Goal: Task Accomplishment & Management: Complete application form

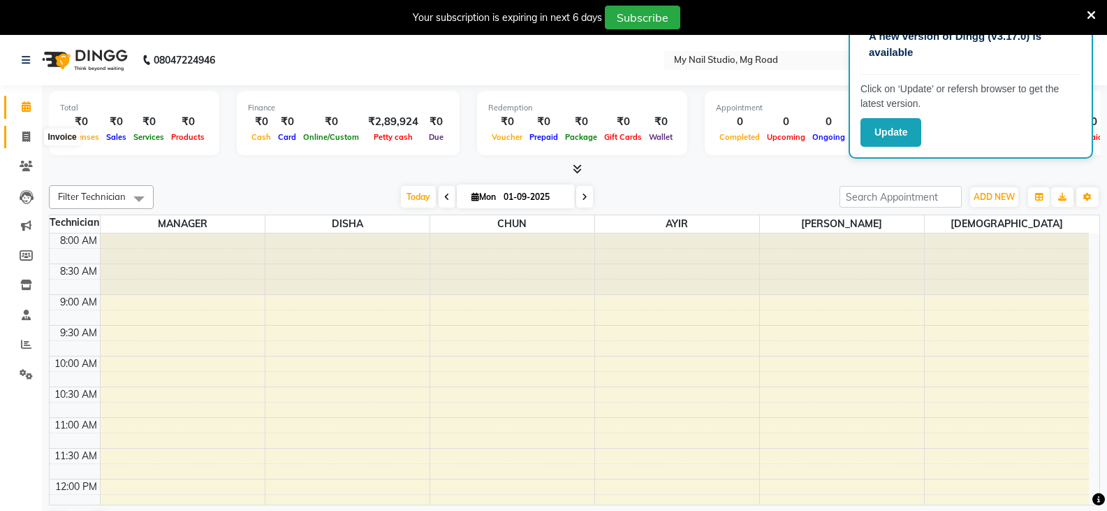
click at [29, 131] on icon at bounding box center [26, 136] width 8 height 10
select select "service"
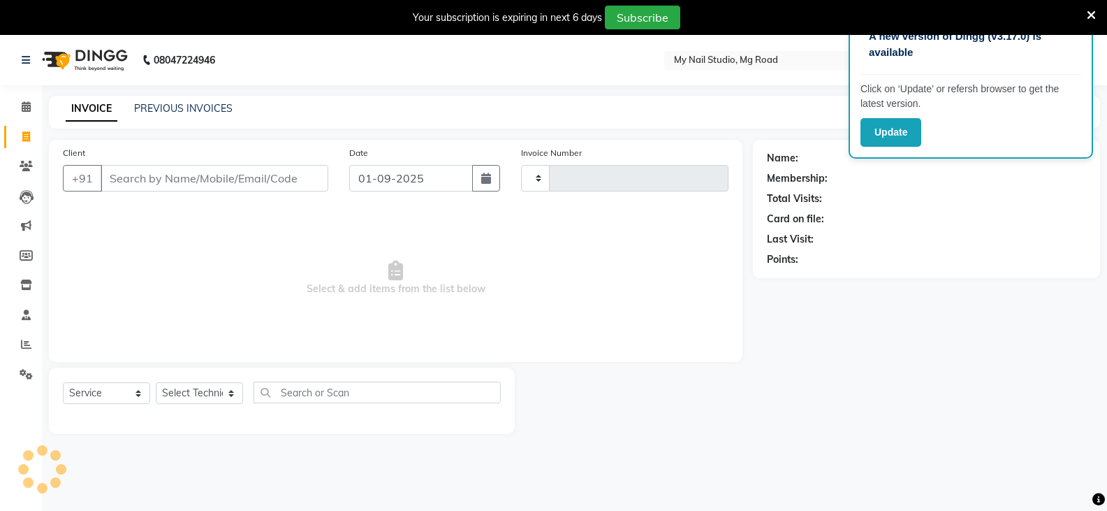
type input "0599"
select select "6915"
click at [200, 180] on input "Client" at bounding box center [215, 178] width 228 height 27
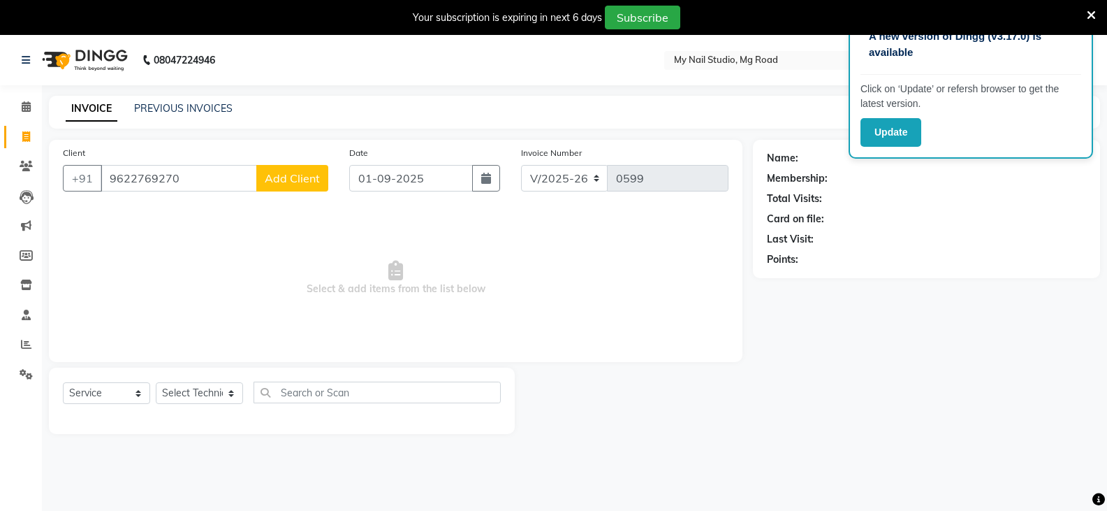
type input "9622769270"
click at [307, 181] on span "Add Client" at bounding box center [292, 178] width 55 height 14
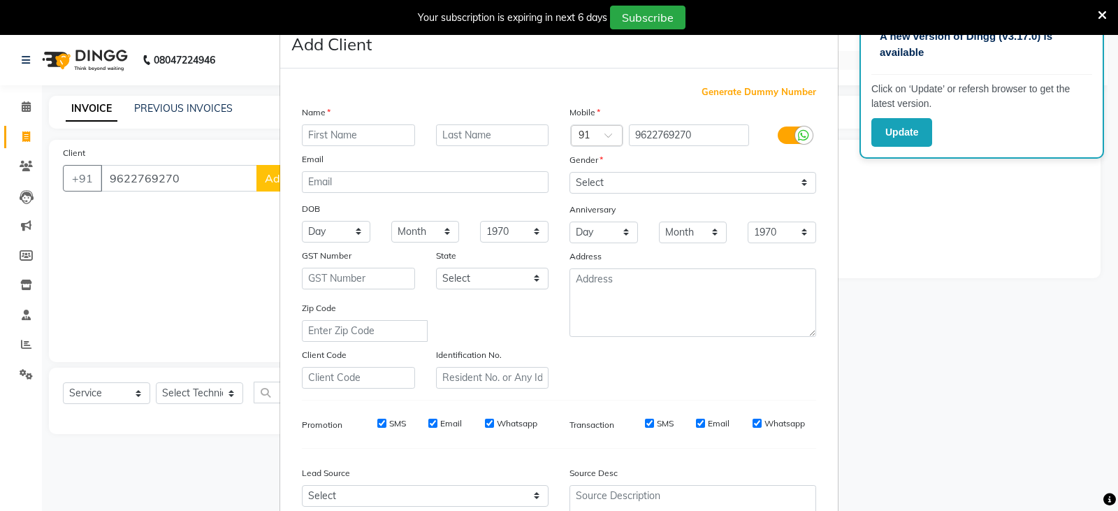
click at [369, 136] on input "text" at bounding box center [358, 135] width 113 height 22
type input "[PERSON_NAME]"
click at [638, 180] on select "Select [DEMOGRAPHIC_DATA] [DEMOGRAPHIC_DATA] Other Prefer Not To Say" at bounding box center [692, 183] width 247 height 22
select select "[DEMOGRAPHIC_DATA]"
click at [569, 172] on select "Select [DEMOGRAPHIC_DATA] [DEMOGRAPHIC_DATA] Other Prefer Not To Say" at bounding box center [692, 183] width 247 height 22
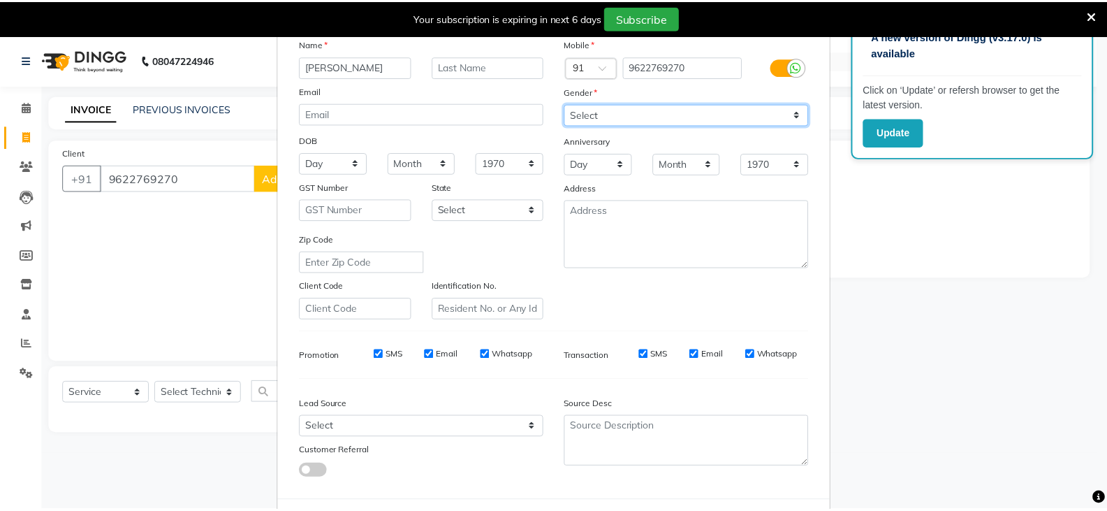
scroll to position [134, 0]
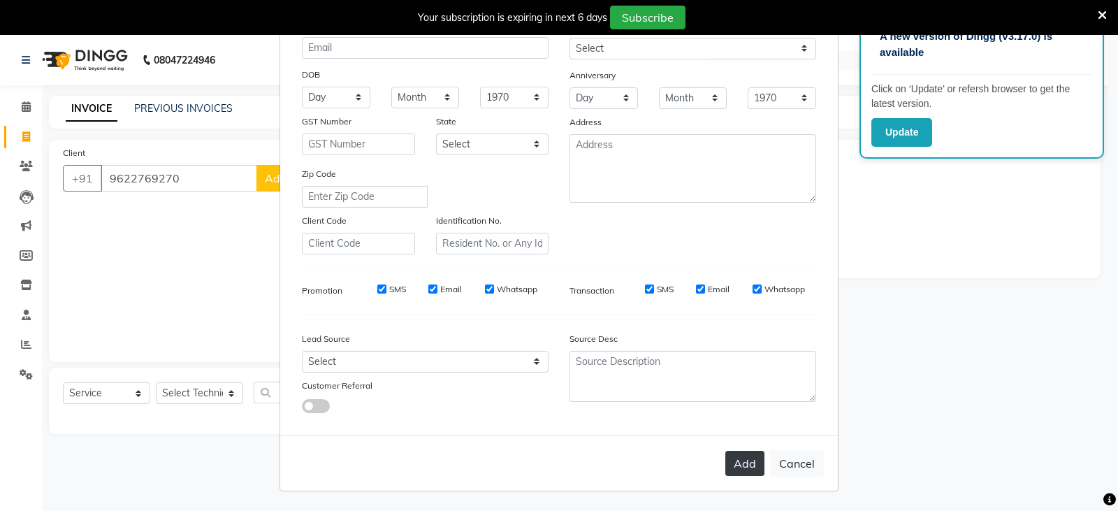
click at [742, 460] on button "Add" at bounding box center [744, 463] width 39 height 25
select select
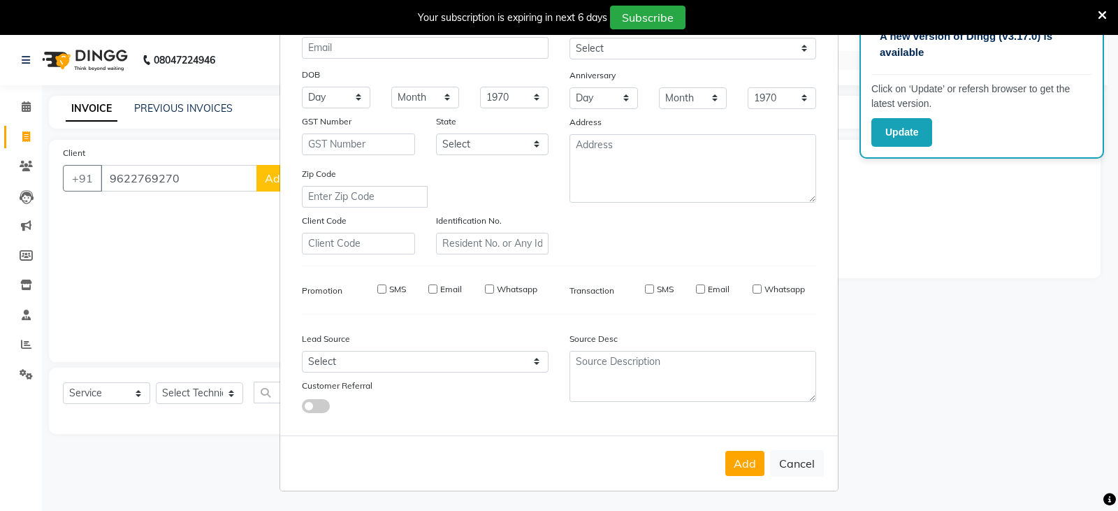
select select
checkbox input "false"
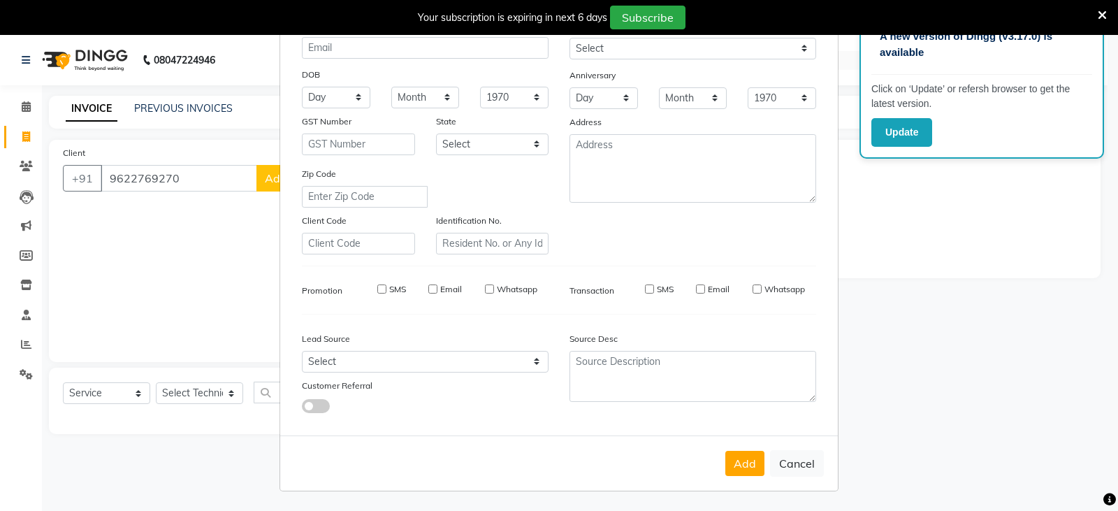
checkbox input "false"
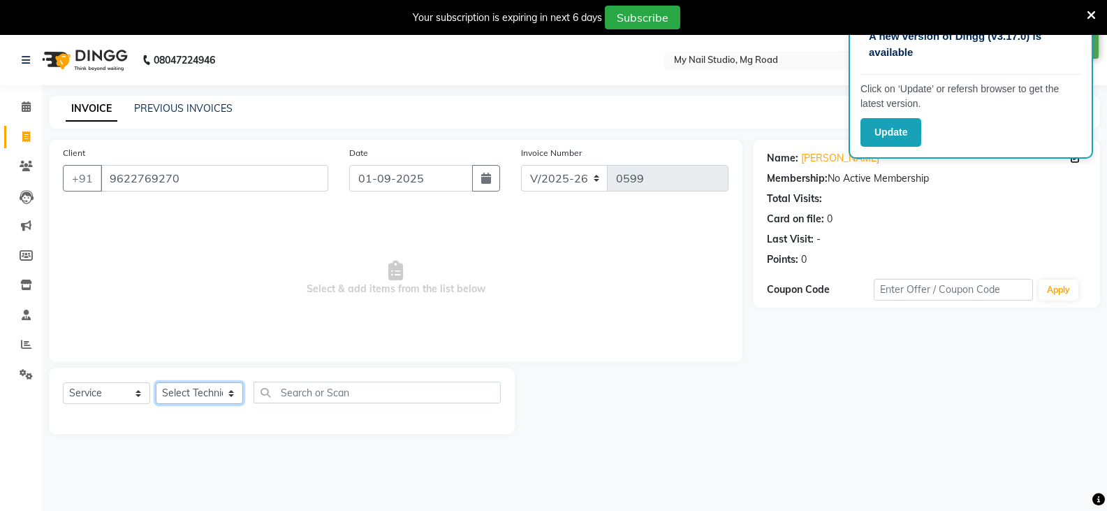
click at [203, 390] on select "Select Technician [PERSON_NAME] DISHA [PERSON_NAME] MANAGER [PERSON_NAME]" at bounding box center [199, 393] width 87 height 22
select select "55267"
click at [156, 382] on select "Select Technician [PERSON_NAME] DISHA [PERSON_NAME] MANAGER [PERSON_NAME]" at bounding box center [199, 393] width 87 height 22
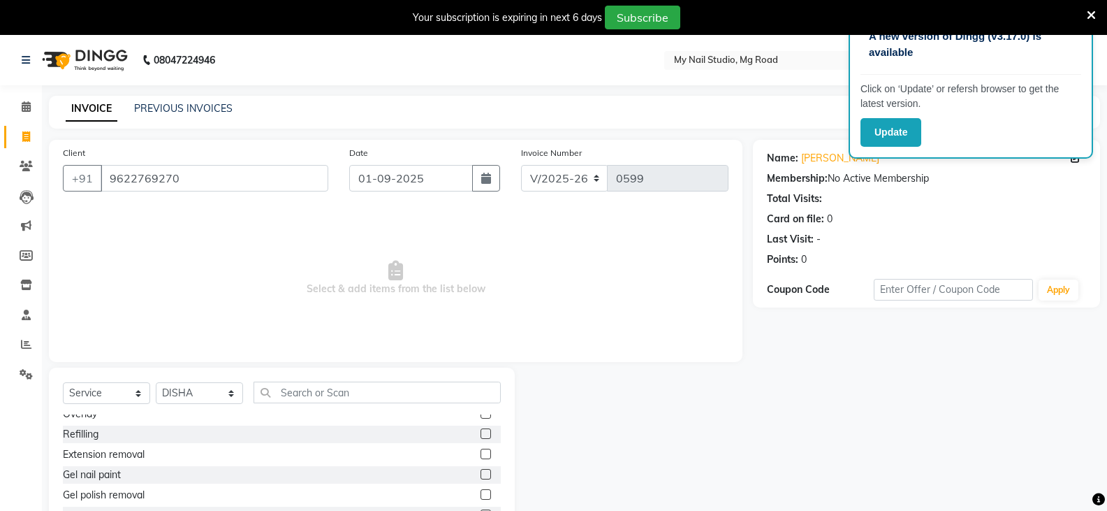
click at [481, 458] on label at bounding box center [486, 453] width 10 height 10
click at [481, 458] on input "checkbox" at bounding box center [485, 454] width 9 height 9
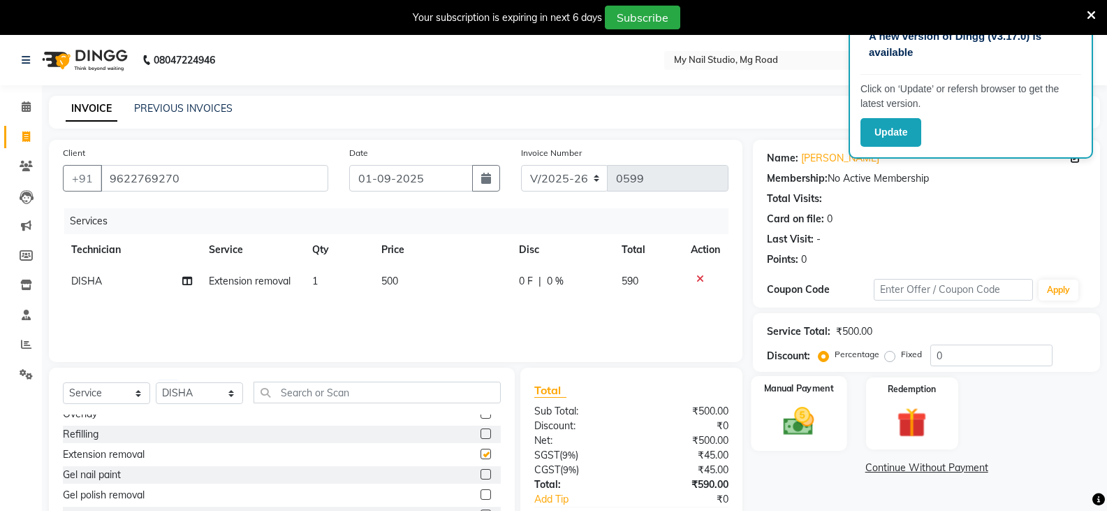
checkbox input "false"
click at [801, 398] on div "Manual Payment" at bounding box center [800, 413] width 96 height 75
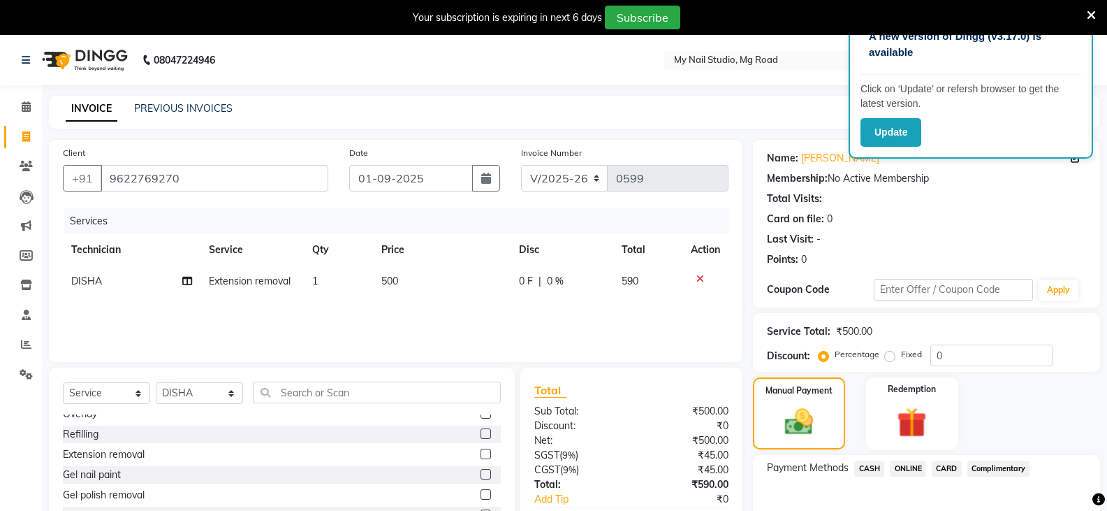
click at [875, 463] on span "CASH" at bounding box center [869, 468] width 30 height 16
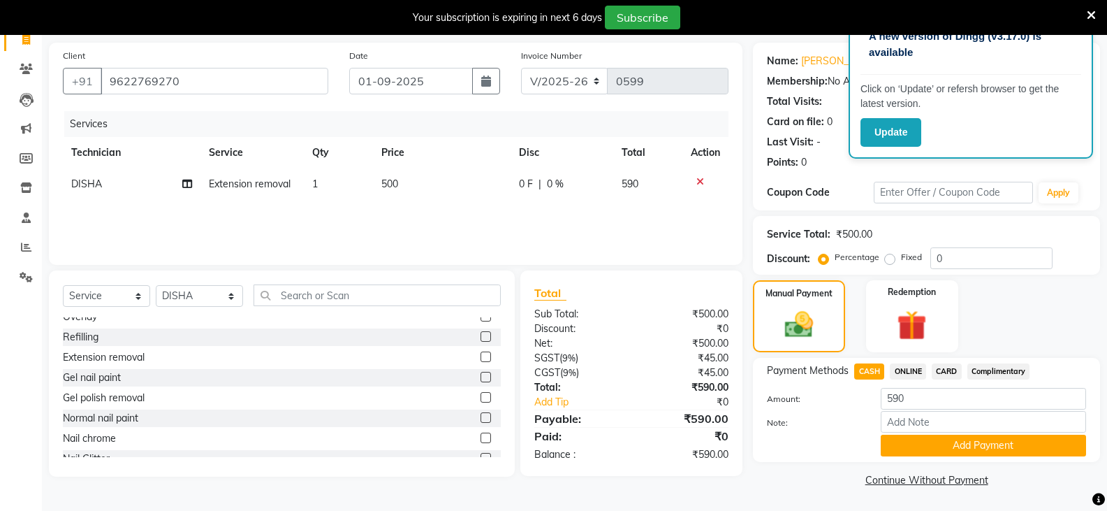
scroll to position [98, 0]
click at [913, 445] on button "Add Payment" at bounding box center [983, 445] width 205 height 22
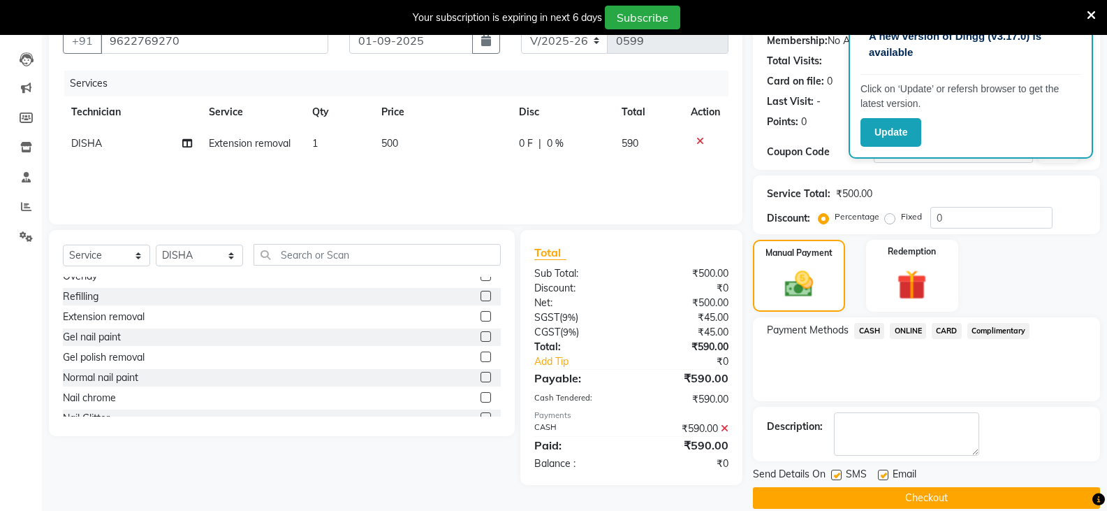
scroll to position [156, 0]
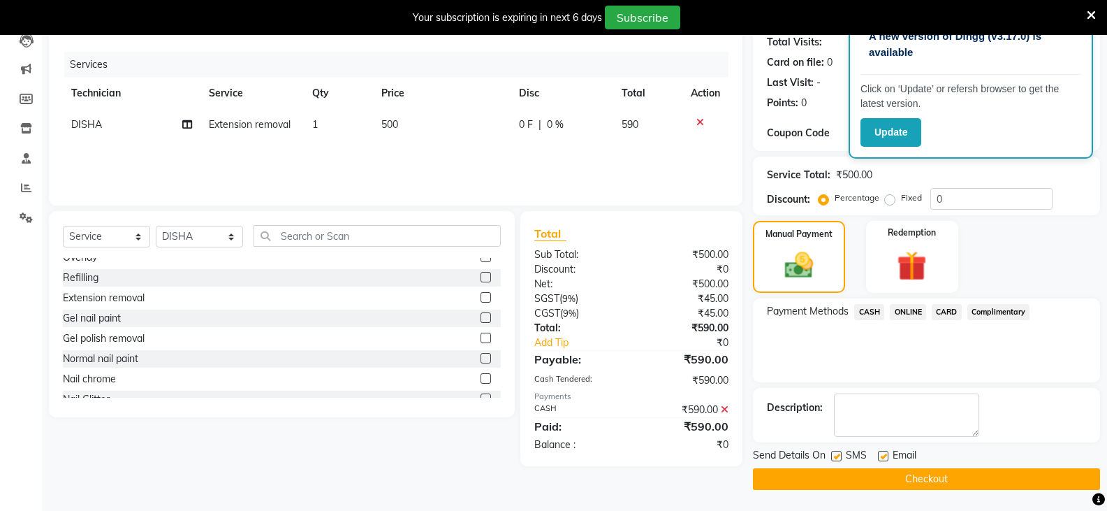
click at [891, 474] on button "Checkout" at bounding box center [926, 479] width 347 height 22
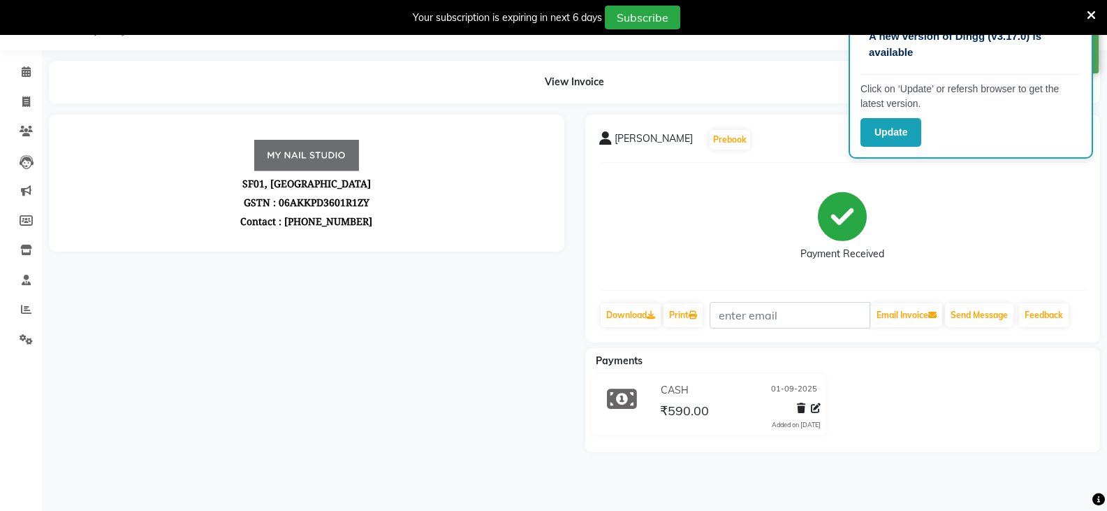
scroll to position [156, 0]
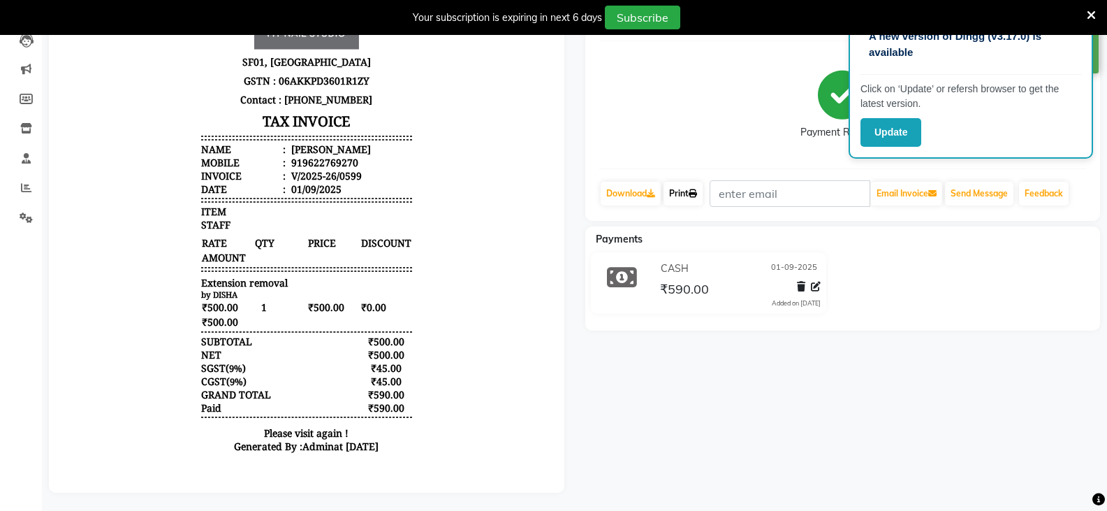
click at [686, 196] on link "Print" at bounding box center [683, 194] width 39 height 24
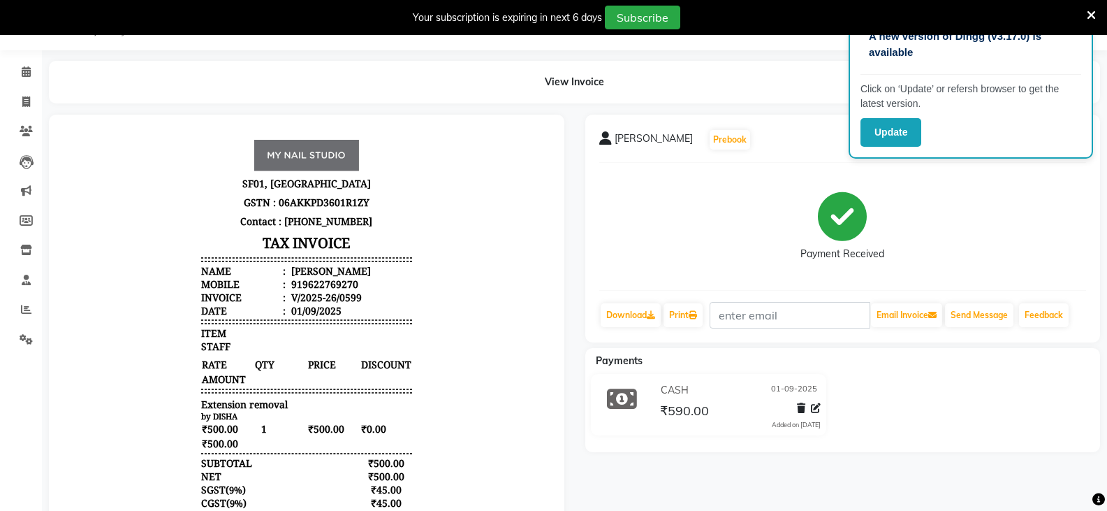
select select "6915"
select select "service"
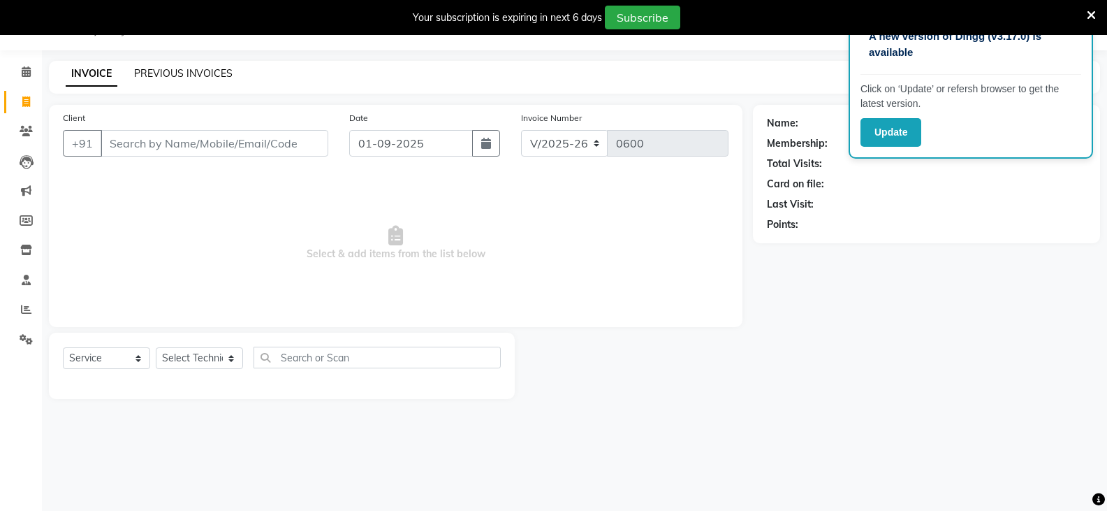
click at [162, 70] on link "PREVIOUS INVOICES" at bounding box center [183, 73] width 98 height 13
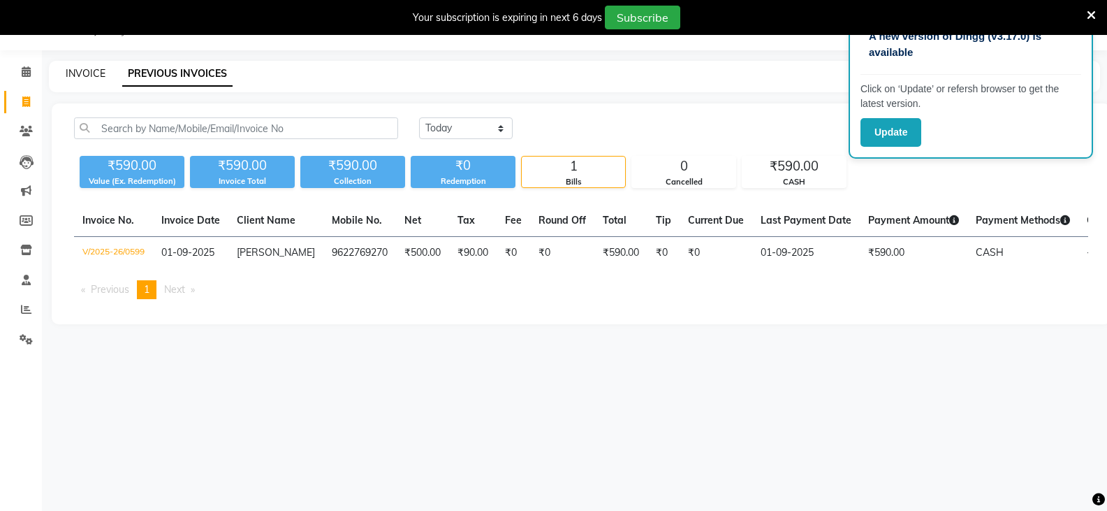
click at [90, 75] on link "INVOICE" at bounding box center [86, 73] width 40 height 13
select select "service"
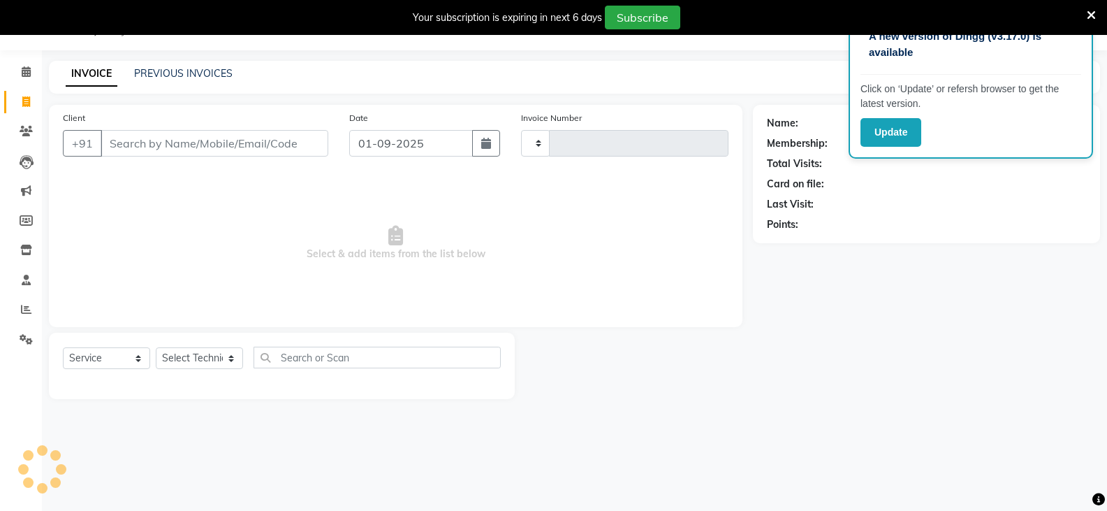
type input "0600"
select select "6915"
click at [159, 70] on link "PREVIOUS INVOICES" at bounding box center [183, 73] width 98 height 13
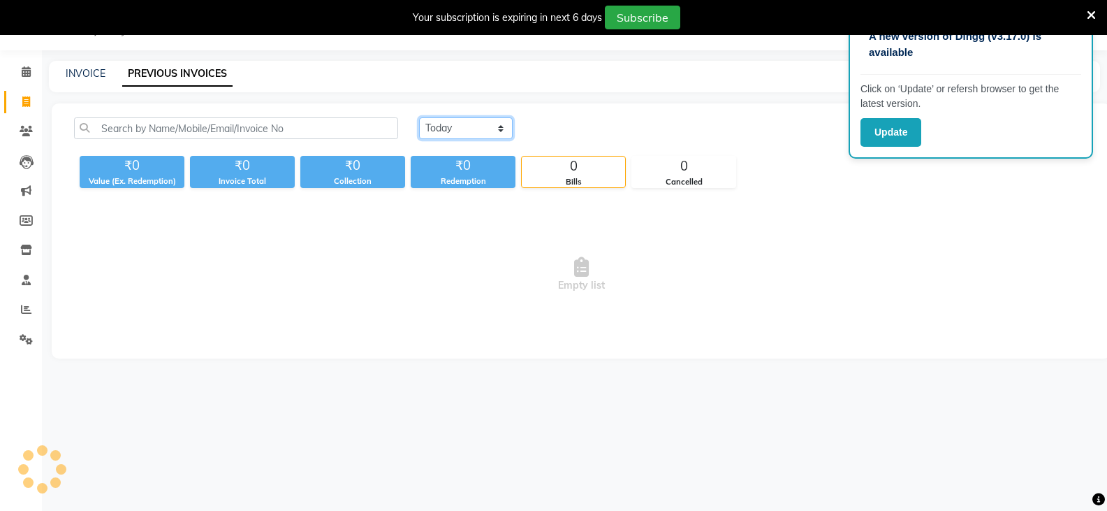
click at [444, 128] on select "[DATE] [DATE] Custom Range" at bounding box center [466, 128] width 94 height 22
click at [419, 117] on select "[DATE] [DATE] Custom Range" at bounding box center [466, 128] width 94 height 22
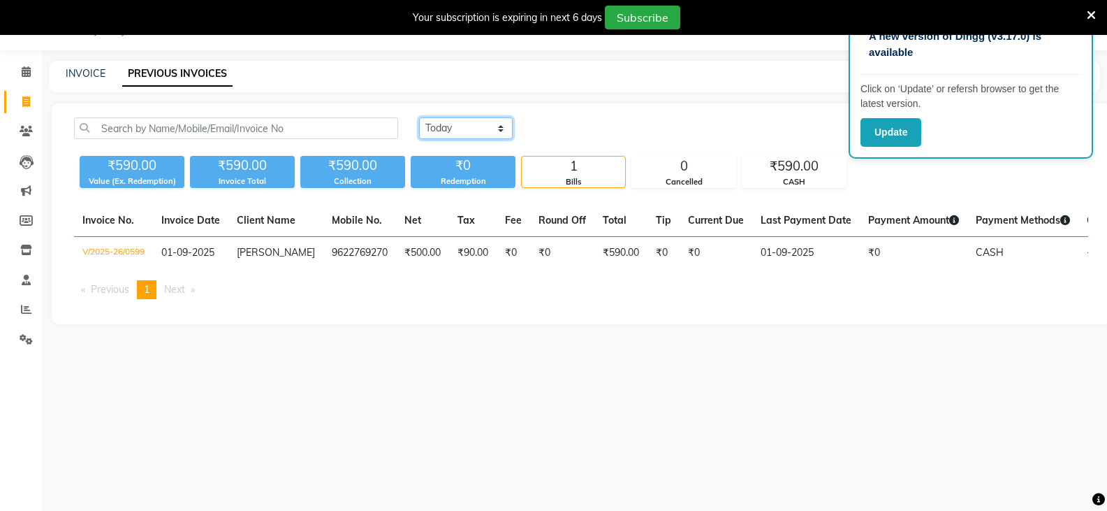
click at [462, 126] on select "[DATE] [DATE] Custom Range" at bounding box center [466, 128] width 94 height 22
select select "[DATE]"
click at [419, 117] on select "[DATE] [DATE] Custom Range" at bounding box center [466, 128] width 94 height 22
click at [460, 126] on select "[DATE] [DATE] Custom Range" at bounding box center [466, 128] width 94 height 22
click at [63, 68] on div "INVOICE PREVIOUS INVOICES" at bounding box center [566, 73] width 1034 height 15
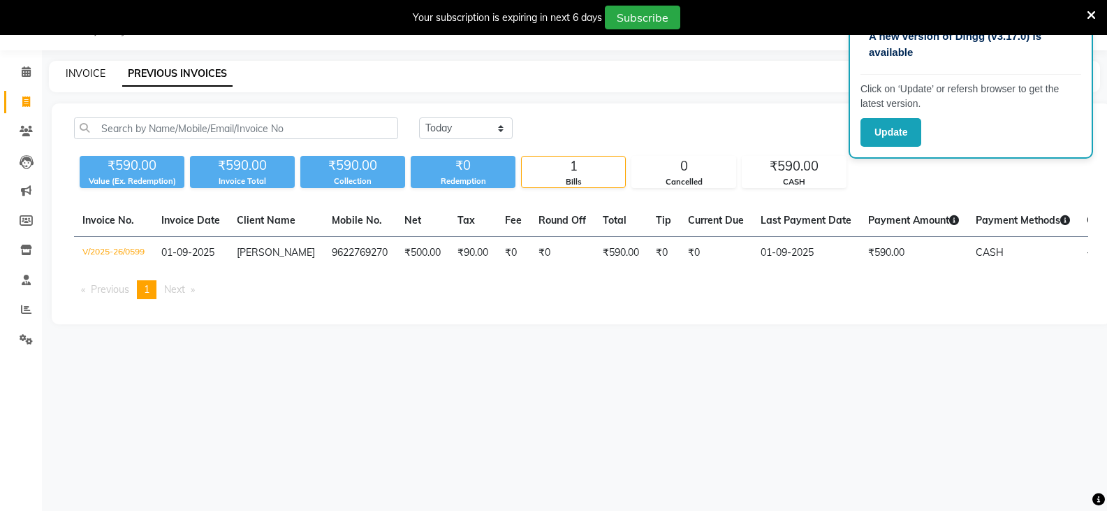
click at [90, 68] on link "INVOICE" at bounding box center [86, 73] width 40 height 13
select select "service"
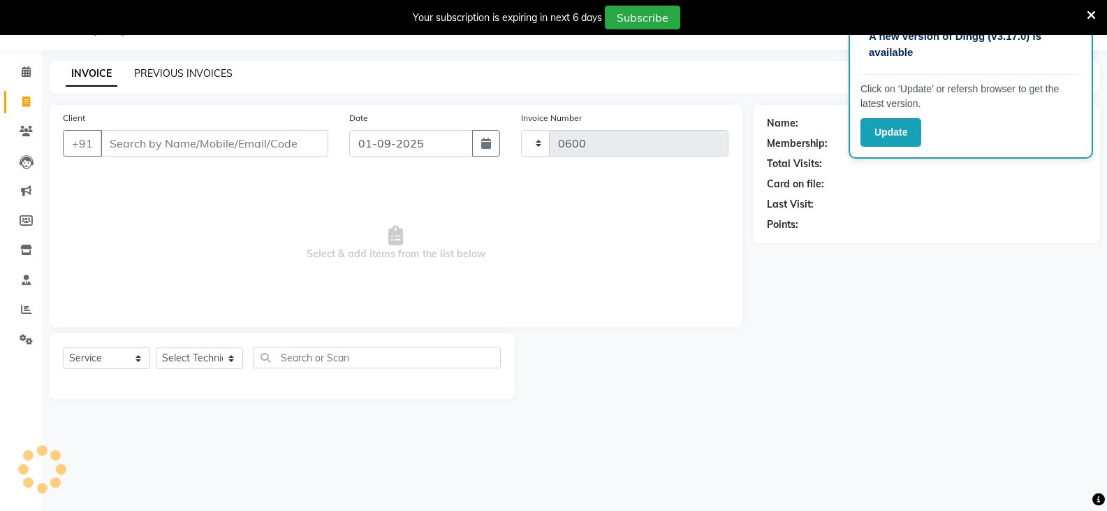
click at [204, 68] on link "PREVIOUS INVOICES" at bounding box center [183, 73] width 98 height 13
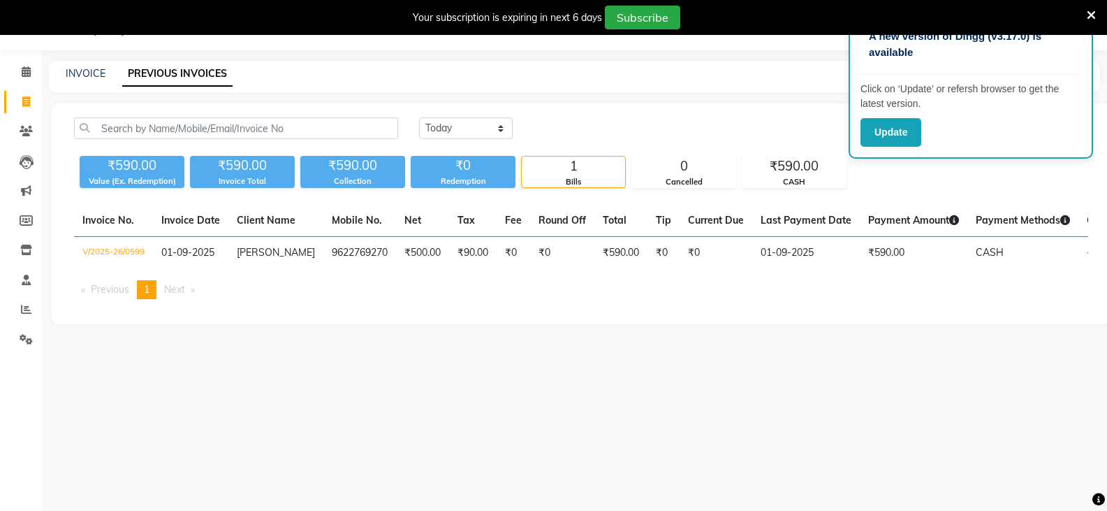
click at [590, 169] on div "1" at bounding box center [573, 166] width 103 height 20
click at [174, 75] on link "PREVIOUS INVOICES" at bounding box center [177, 73] width 110 height 25
click at [497, 125] on select "[DATE] [DATE] Custom Range" at bounding box center [466, 128] width 94 height 22
select select "range"
click at [419, 117] on select "[DATE] [DATE] Custom Range" at bounding box center [466, 128] width 94 height 22
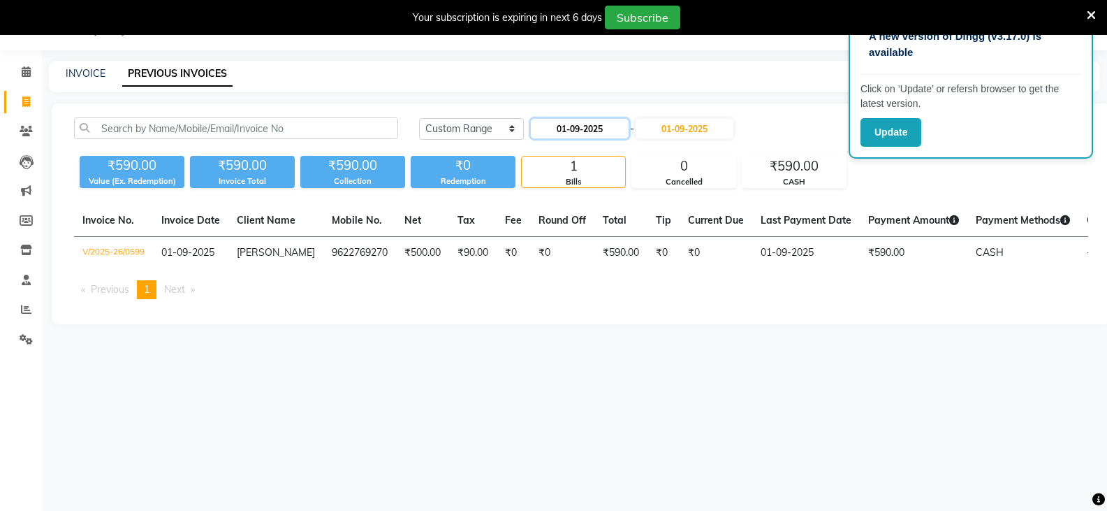
click at [597, 133] on input "01-09-2025" at bounding box center [580, 129] width 98 height 20
select select "9"
select select "2025"
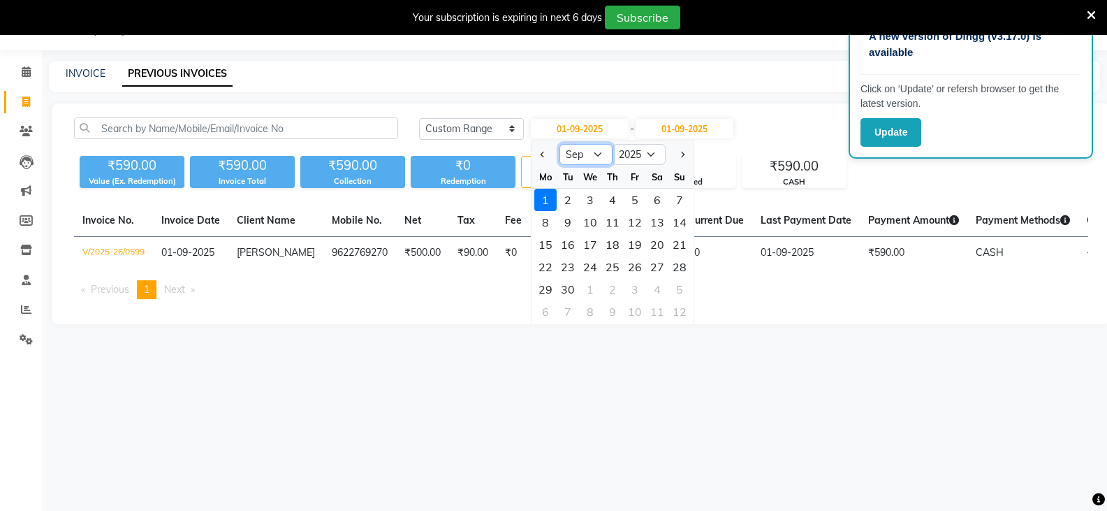
click at [599, 152] on select "Jan Feb Mar Apr May Jun [DATE] Aug Sep Oct Nov Dec" at bounding box center [585, 154] width 53 height 21
select select "8"
click at [559, 144] on select "Jan Feb Mar Apr May Jun [DATE] Aug Sep Oct Nov Dec" at bounding box center [585, 154] width 53 height 21
click at [678, 291] on div "31" at bounding box center [679, 289] width 22 height 22
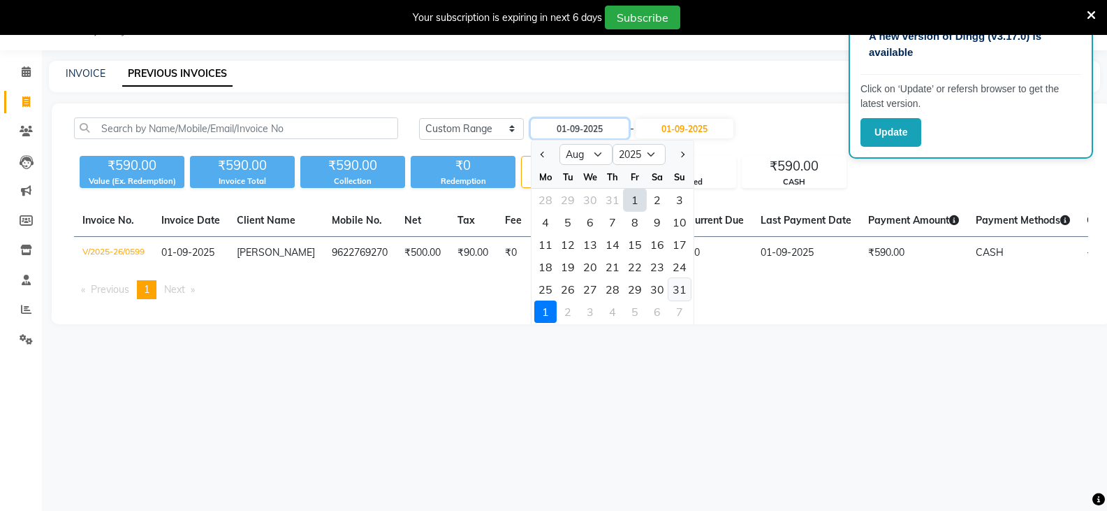
type input "31-08-2025"
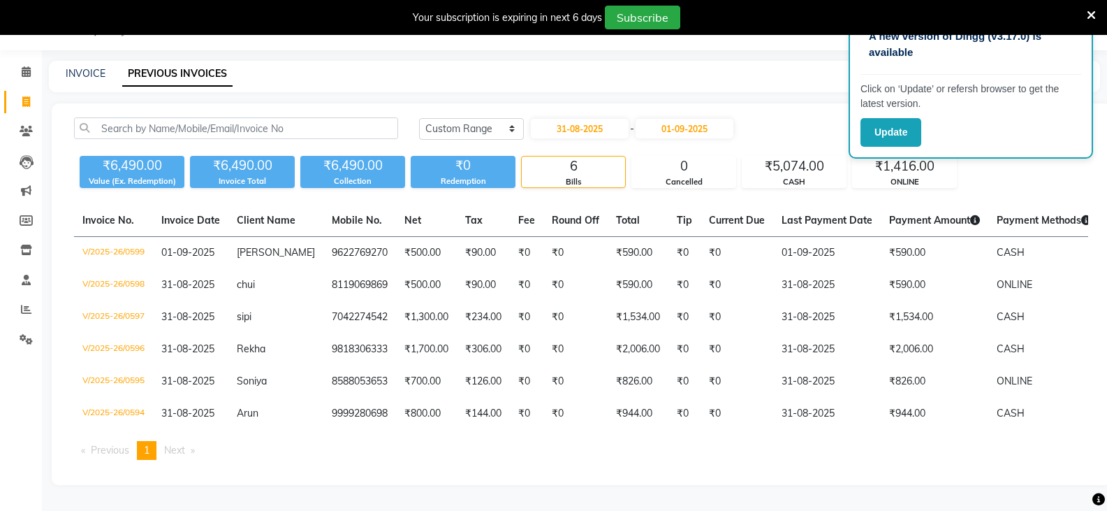
click at [1104, 9] on div "Your subscription is expiring in next 6 days Subscribe" at bounding box center [553, 17] width 1107 height 35
click at [1091, 14] on icon at bounding box center [1091, 15] width 9 height 13
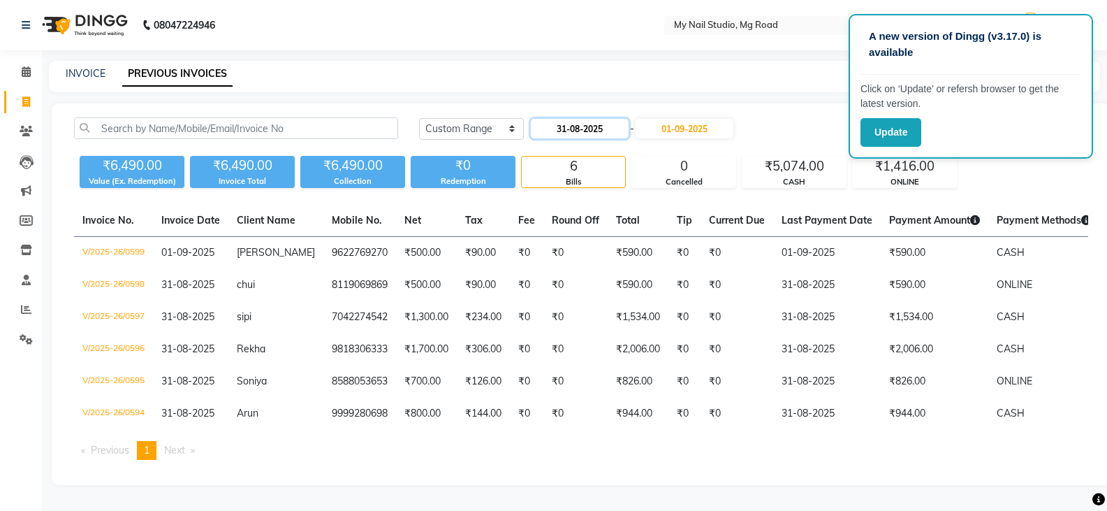
click at [593, 121] on input "31-08-2025" at bounding box center [580, 129] width 98 height 20
select select "8"
select select "2025"
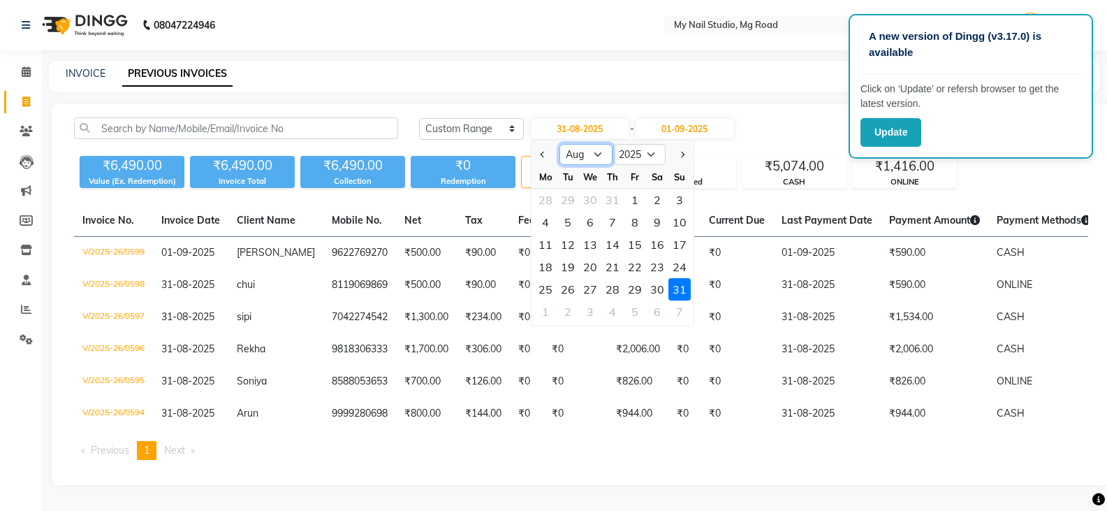
click at [597, 150] on select "Jan Feb Mar Apr May Jun [DATE] Aug Sep Oct Nov Dec" at bounding box center [585, 154] width 53 height 21
click at [604, 119] on input "31-08-2025" at bounding box center [580, 129] width 98 height 20
click at [631, 191] on div "1" at bounding box center [635, 200] width 22 height 22
type input "[DATE]"
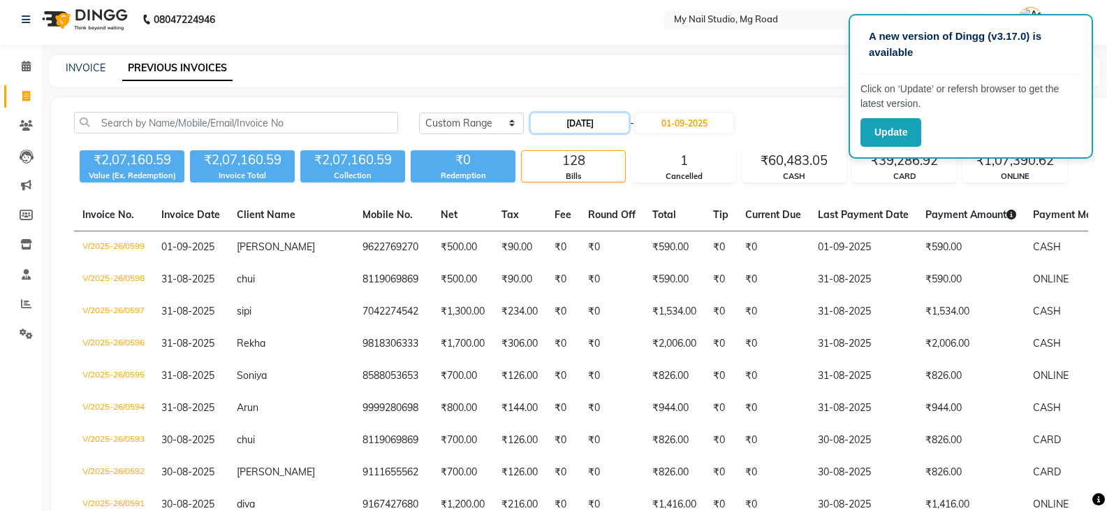
click at [616, 123] on input "[DATE]" at bounding box center [580, 123] width 98 height 20
select select "8"
select select "2025"
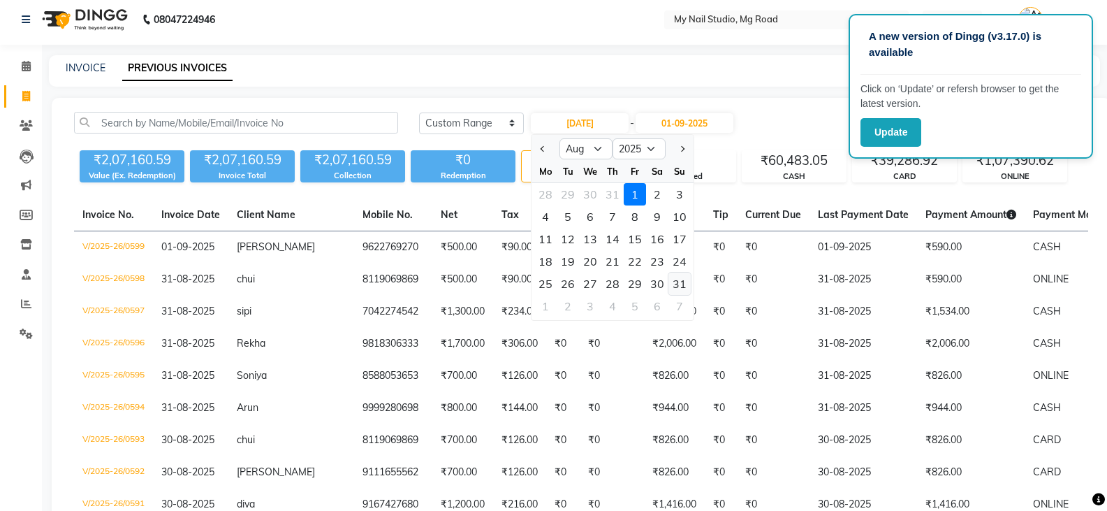
click at [675, 279] on div "31" at bounding box center [679, 283] width 22 height 22
type input "31-08-2025"
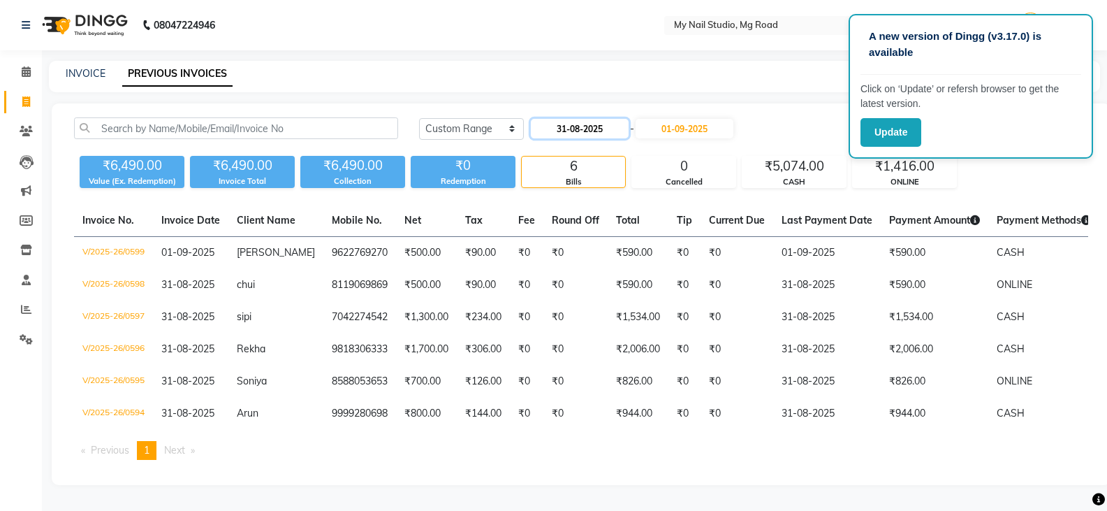
click at [610, 119] on input "31-08-2025" at bounding box center [580, 129] width 98 height 20
select select "8"
select select "2025"
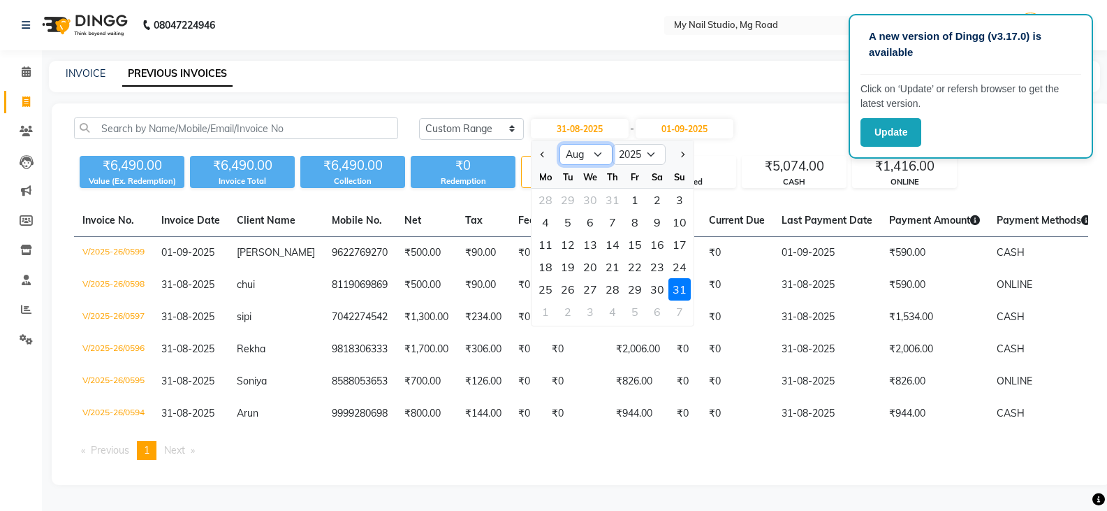
click at [597, 148] on select "Jan Feb Mar Apr May Jun [DATE] Aug Sep Oct Nov Dec" at bounding box center [585, 154] width 53 height 21
select select "9"
click at [559, 144] on select "Jan Feb Mar Apr May Jun [DATE] Aug Sep Oct Nov Dec" at bounding box center [585, 154] width 53 height 21
click at [597, 149] on select "Jan Feb Mar Apr May Jun [DATE] Aug Sep Oct Nov Dec" at bounding box center [585, 154] width 53 height 21
click at [600, 144] on select "Jan Feb Mar Apr May Jun [DATE] Aug Sep Oct Nov Dec" at bounding box center [585, 154] width 53 height 21
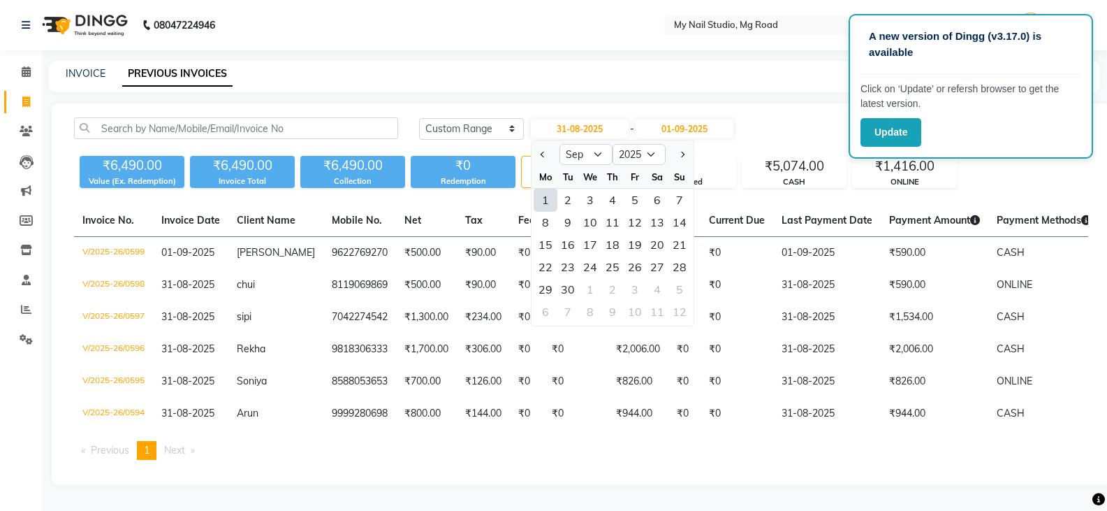
click at [550, 194] on div "1" at bounding box center [545, 200] width 22 height 22
type input "01-09-2025"
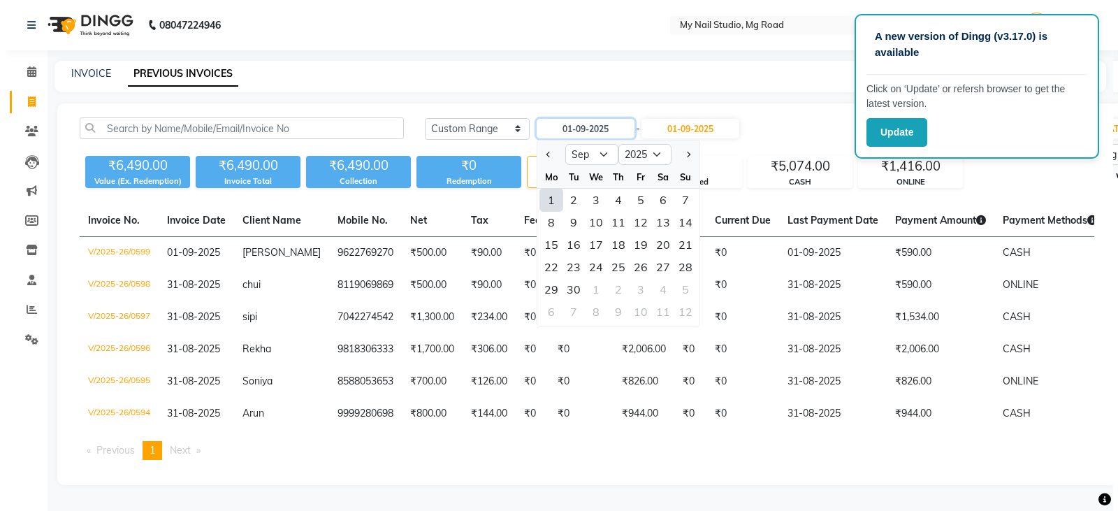
scroll to position [0, 0]
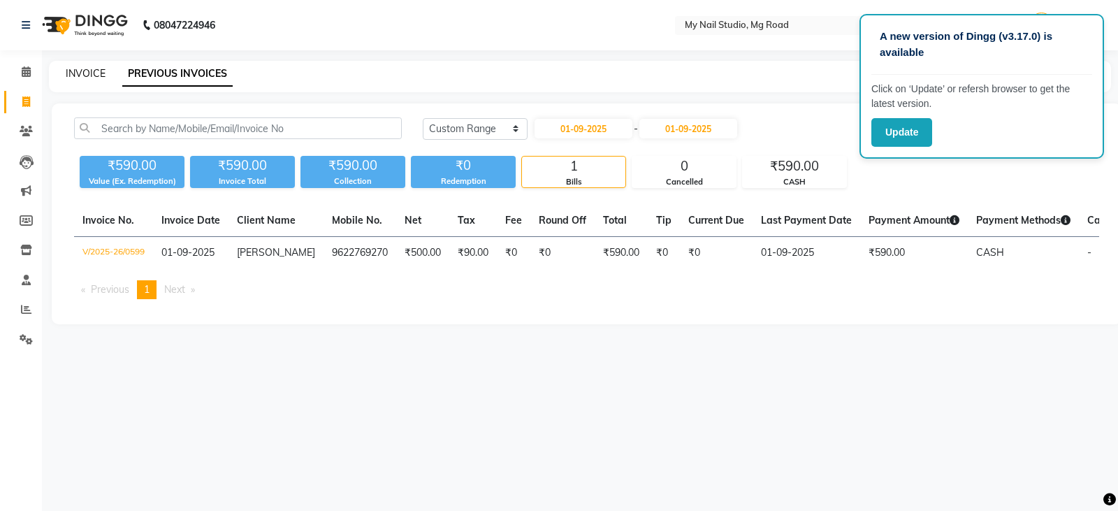
click at [100, 71] on link "INVOICE" at bounding box center [86, 73] width 40 height 13
select select "6915"
select select "service"
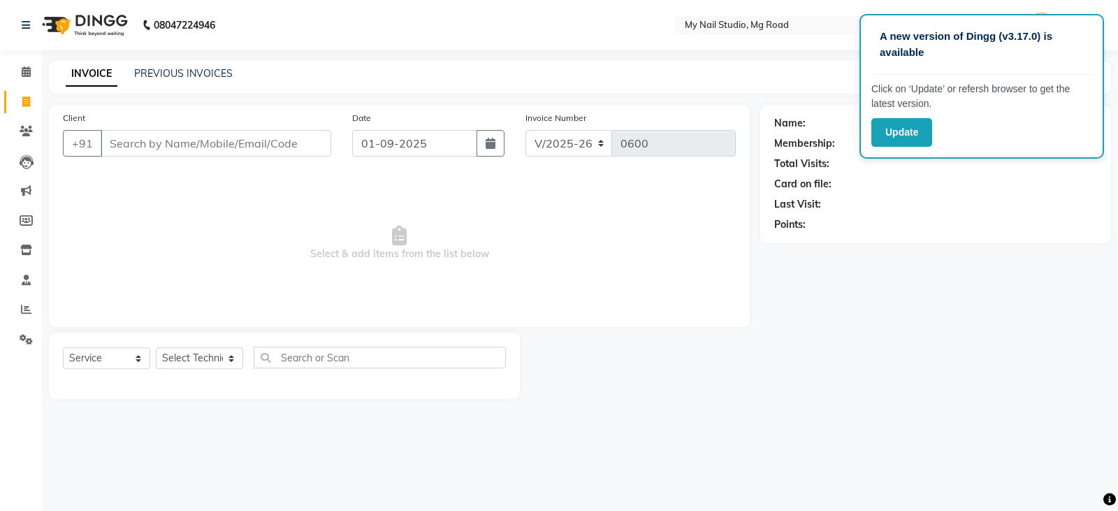
click at [218, 80] on div "PREVIOUS INVOICES" at bounding box center [183, 73] width 98 height 15
click at [183, 69] on link "PREVIOUS INVOICES" at bounding box center [183, 73] width 98 height 13
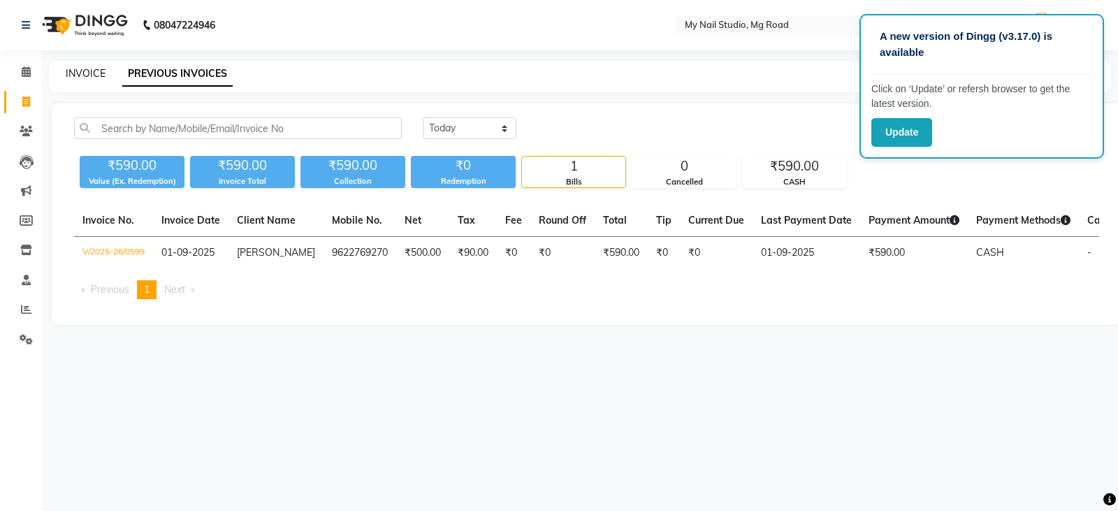
click at [89, 72] on link "INVOICE" at bounding box center [86, 73] width 40 height 13
select select "service"
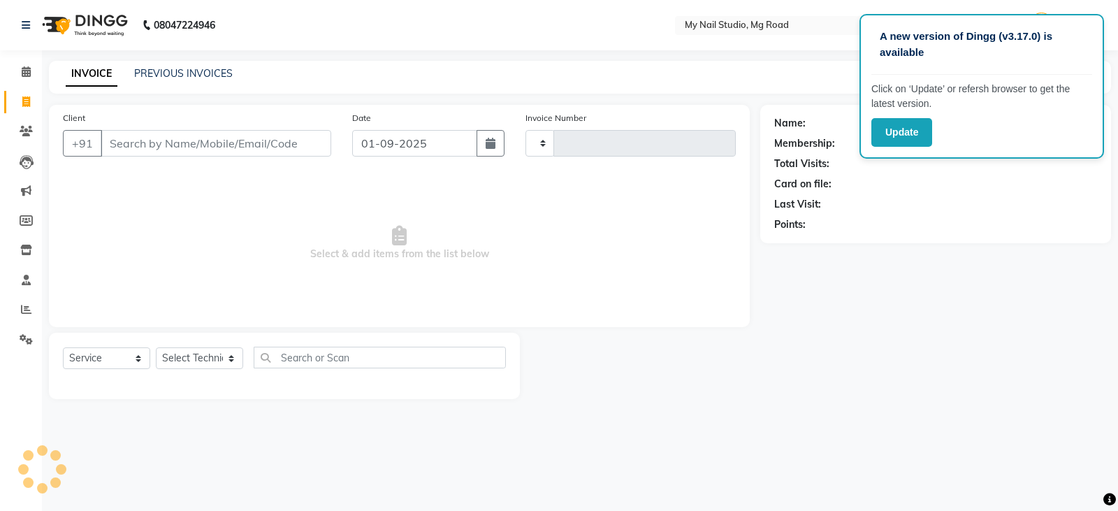
type input "0600"
select select "6915"
